Goal: Task Accomplishment & Management: Manage account settings

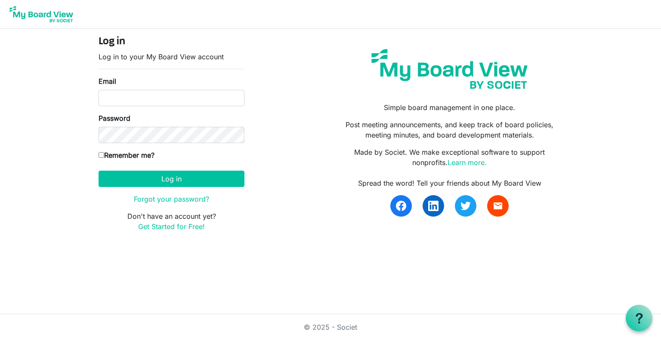
type input "[EMAIL_ADDRESS][DOMAIN_NAME]"
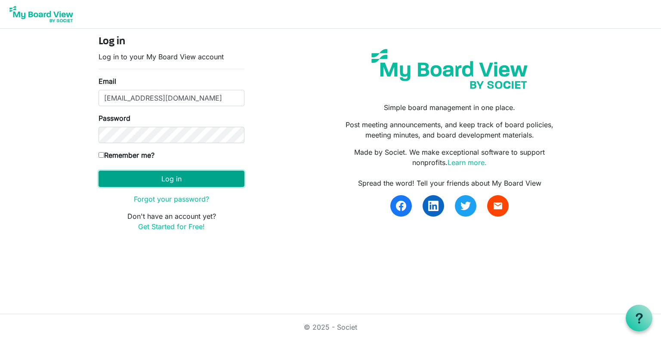
click at [173, 175] on button "Log in" at bounding box center [172, 179] width 146 height 16
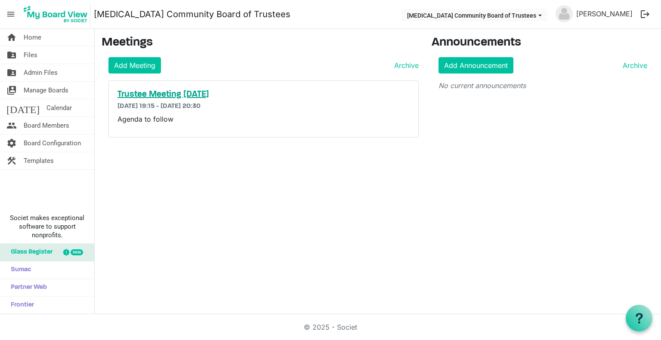
click at [161, 92] on h5 "Trustee Meeting [DATE]" at bounding box center [263, 94] width 292 height 10
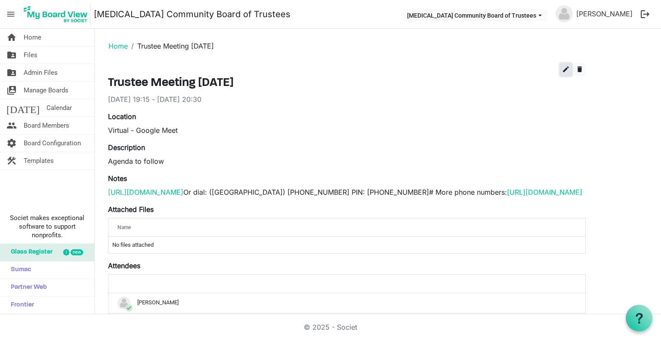
click at [564, 69] on span "edit" at bounding box center [566, 69] width 8 height 8
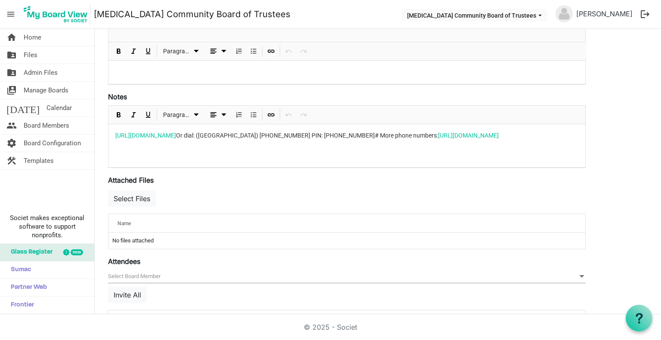
scroll to position [215, 0]
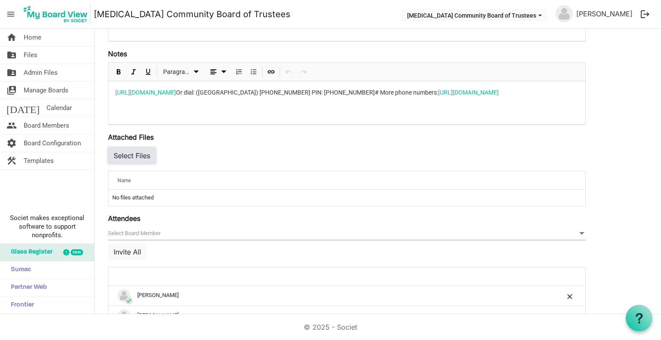
click at [142, 155] on button "Select Files" at bounding box center [132, 156] width 48 height 16
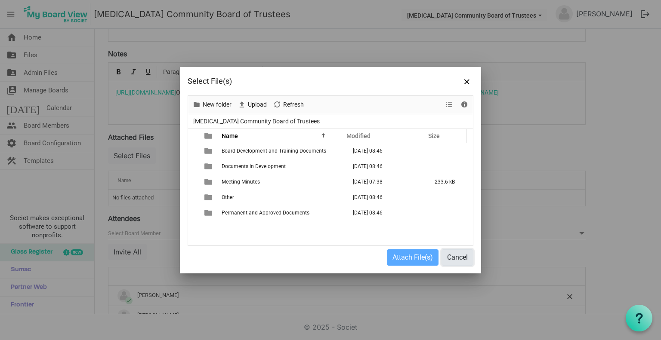
click at [458, 254] on button "Cancel" at bounding box center [457, 258] width 32 height 16
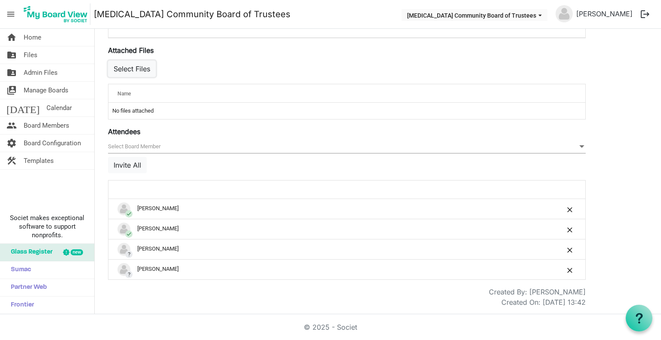
scroll to position [0, 0]
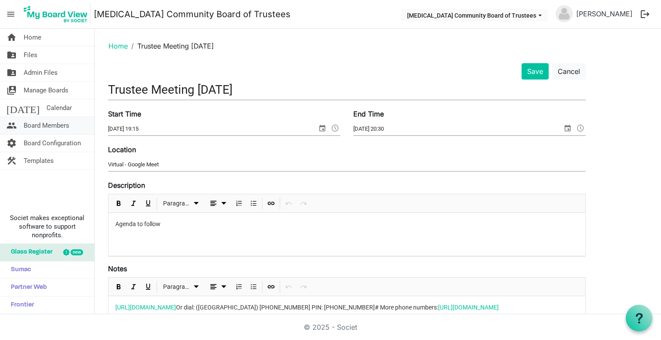
click at [56, 126] on span "Board Members" at bounding box center [47, 125] width 46 height 17
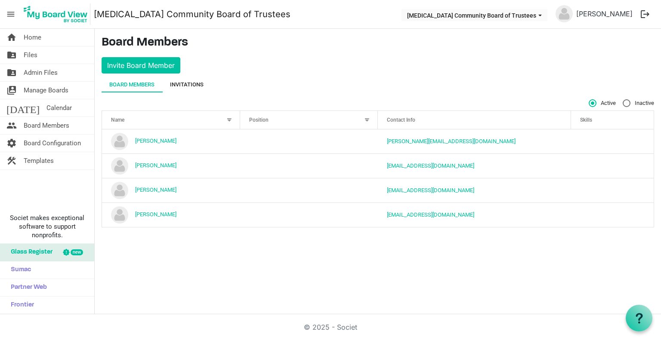
click at [195, 83] on div "Invitations" at bounding box center [187, 84] width 34 height 9
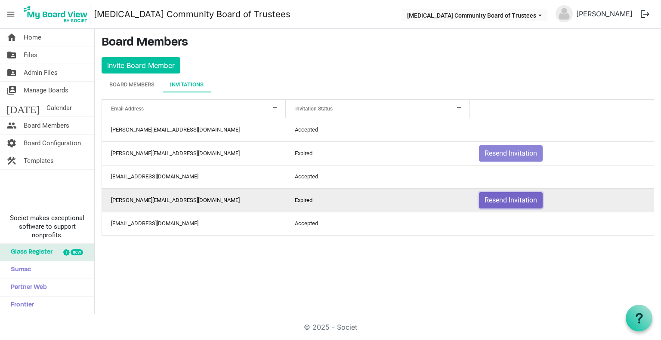
click at [528, 202] on button "Resend Invitation" at bounding box center [511, 200] width 64 height 16
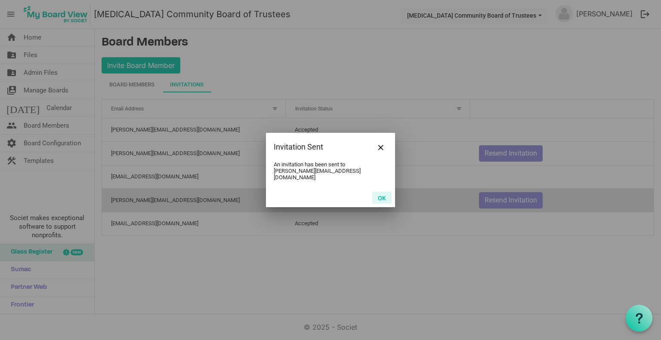
click at [380, 195] on button "OK" at bounding box center [381, 198] width 19 height 12
